Goal: Navigation & Orientation: Find specific page/section

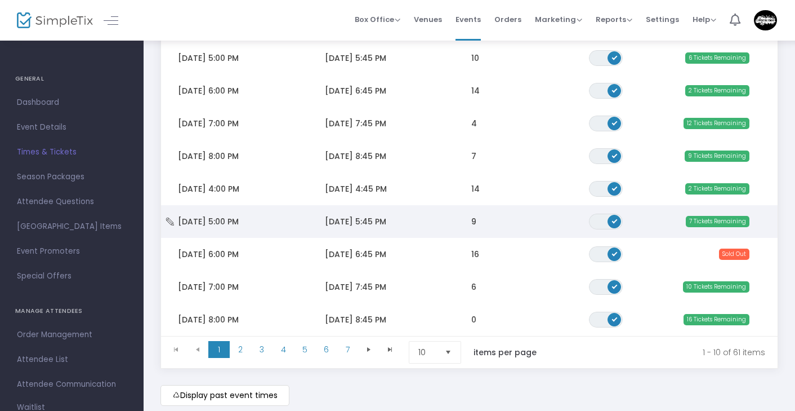
scroll to position [206, 0]
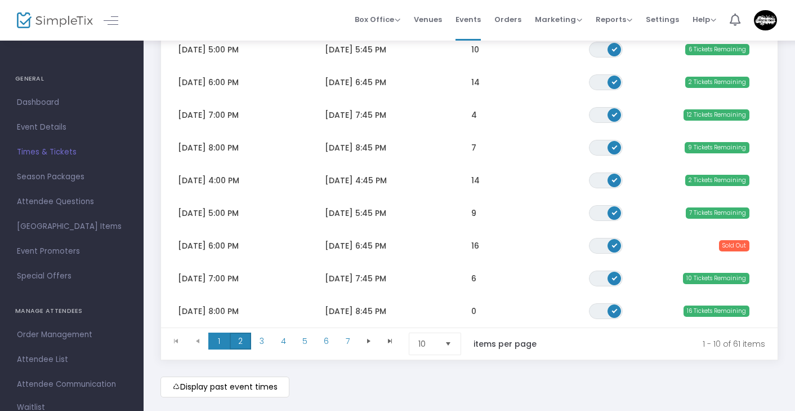
click at [242, 343] on span "2" at bounding box center [240, 340] width 21 height 17
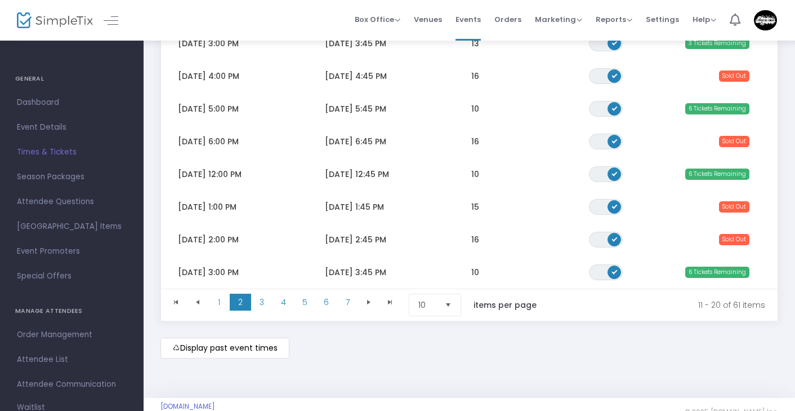
scroll to position [245, 0]
click at [263, 307] on span "3" at bounding box center [261, 301] width 21 height 17
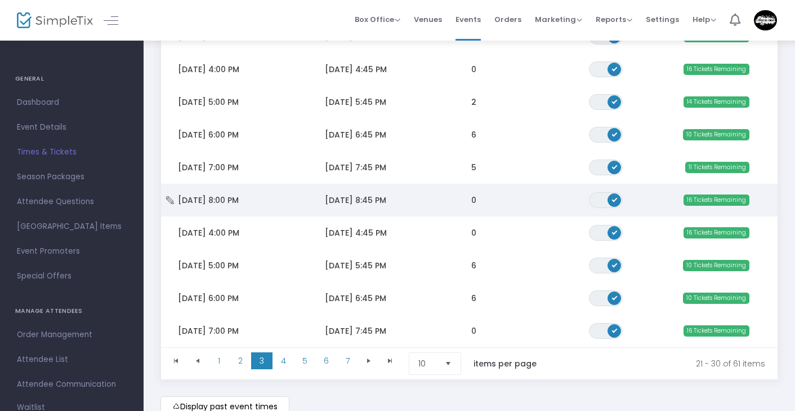
scroll to position [189, 0]
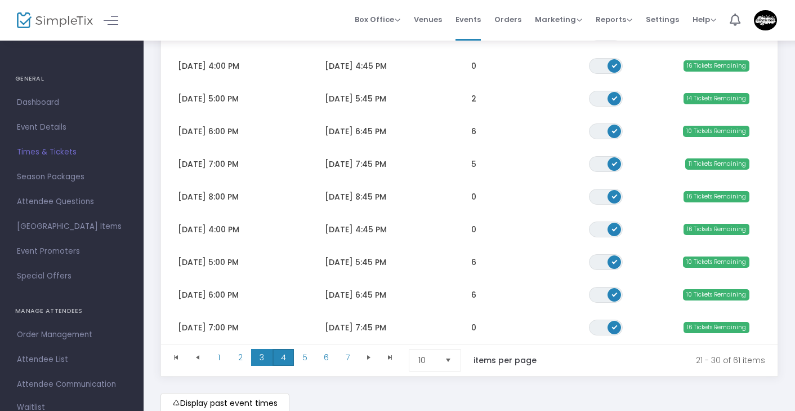
click at [289, 359] on span "4" at bounding box center [283, 357] width 21 height 17
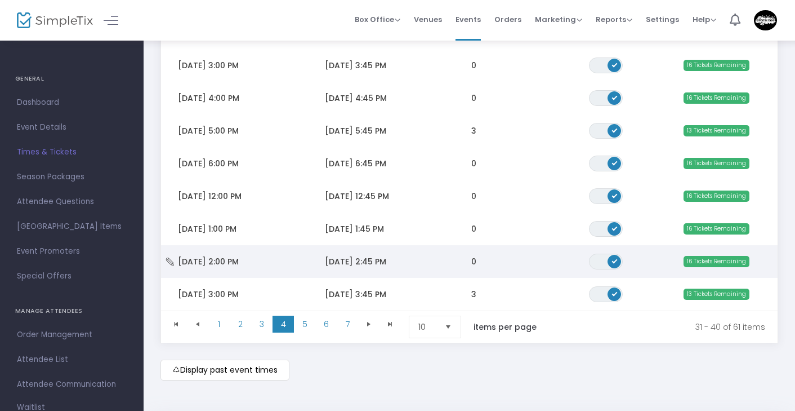
scroll to position [226, 0]
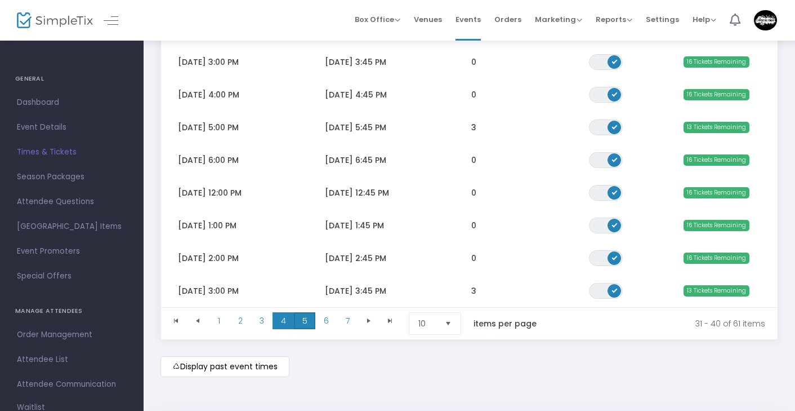
click at [310, 320] on span "5" at bounding box center [304, 320] width 21 height 17
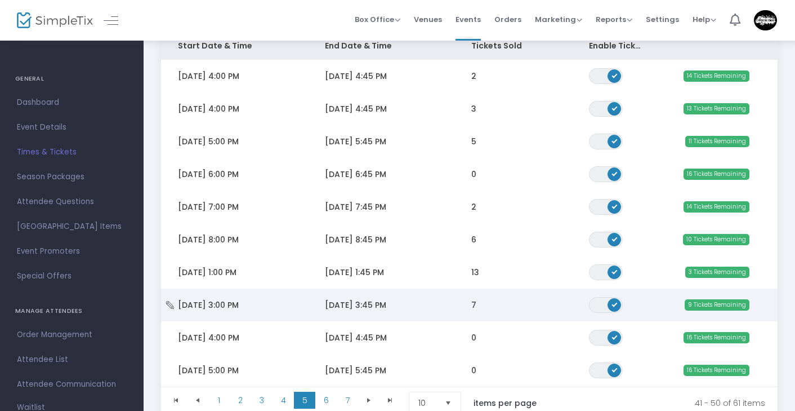
scroll to position [152, 0]
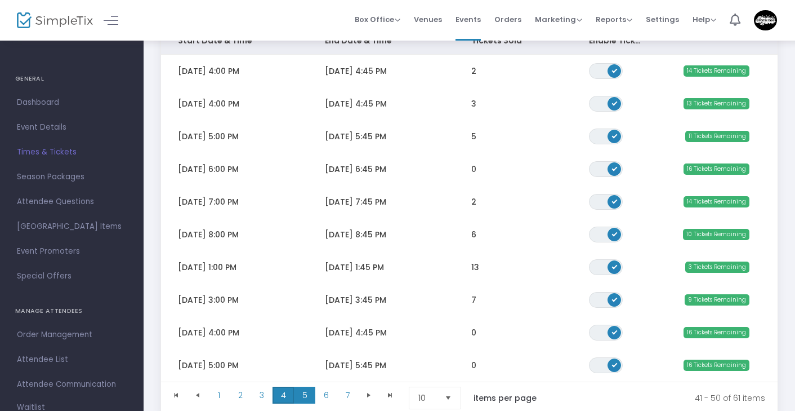
click at [289, 395] on span "4" at bounding box center [283, 394] width 21 height 17
click at [235, 398] on span "2" at bounding box center [240, 394] width 21 height 17
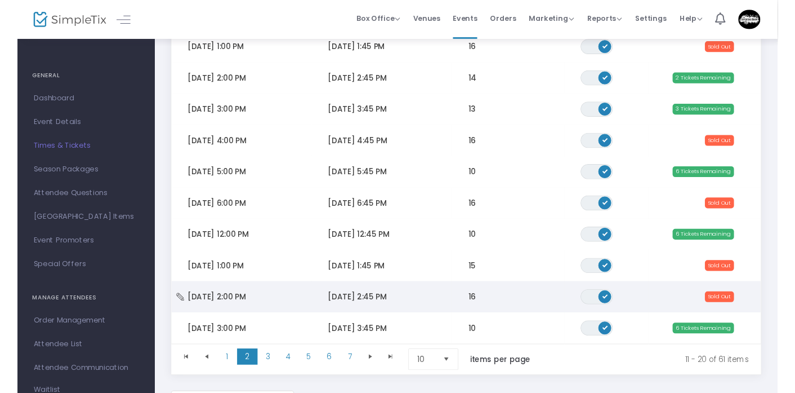
scroll to position [175, 0]
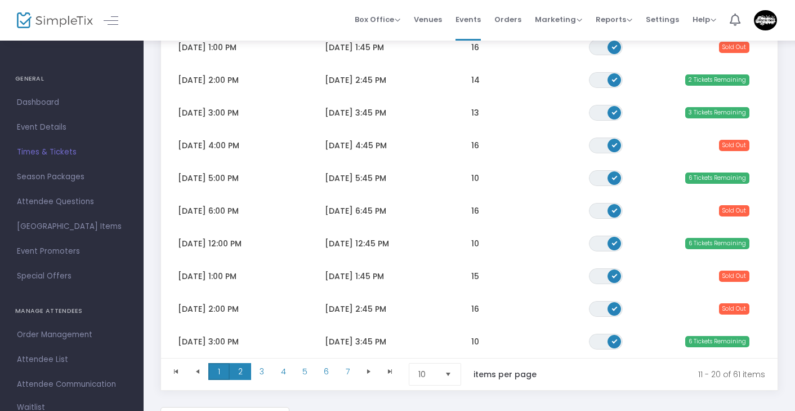
click at [221, 371] on span "1" at bounding box center [218, 371] width 21 height 17
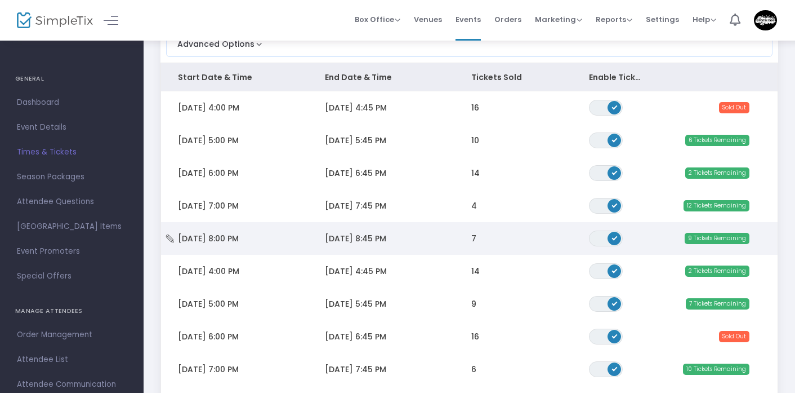
scroll to position [115, 0]
